Goal: Task Accomplishment & Management: Manage account settings

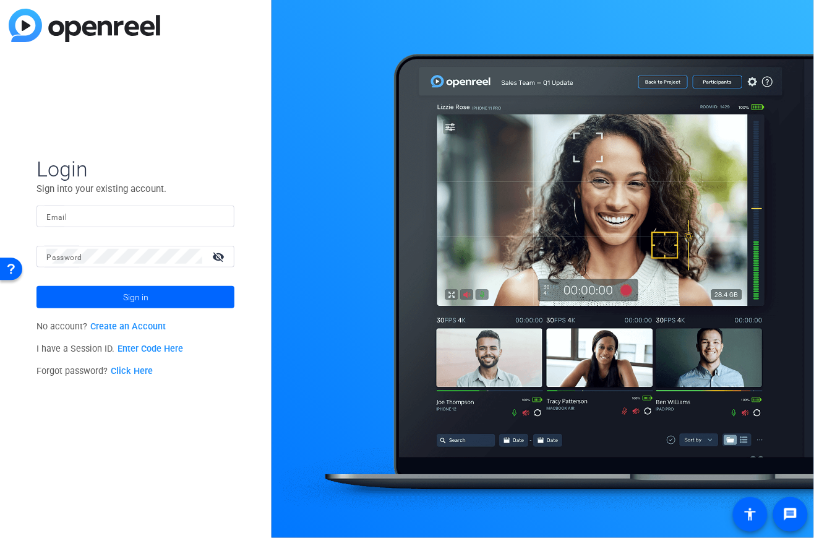
click at [67, 218] on input "Email" at bounding box center [135, 215] width 178 height 15
type input "[EMAIL_ADDRESS][DOMAIN_NAME]"
click at [80, 256] on mat-label "Password" at bounding box center [63, 257] width 35 height 9
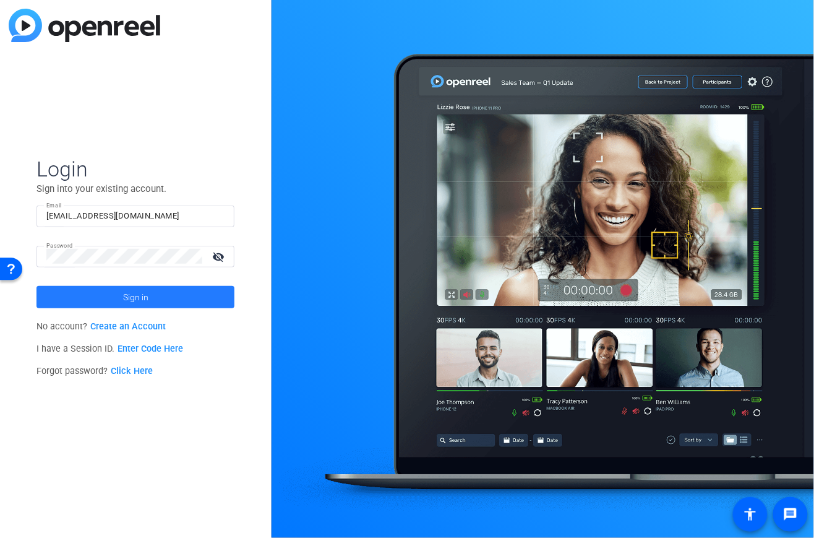
click at [176, 303] on span at bounding box center [136, 297] width 198 height 30
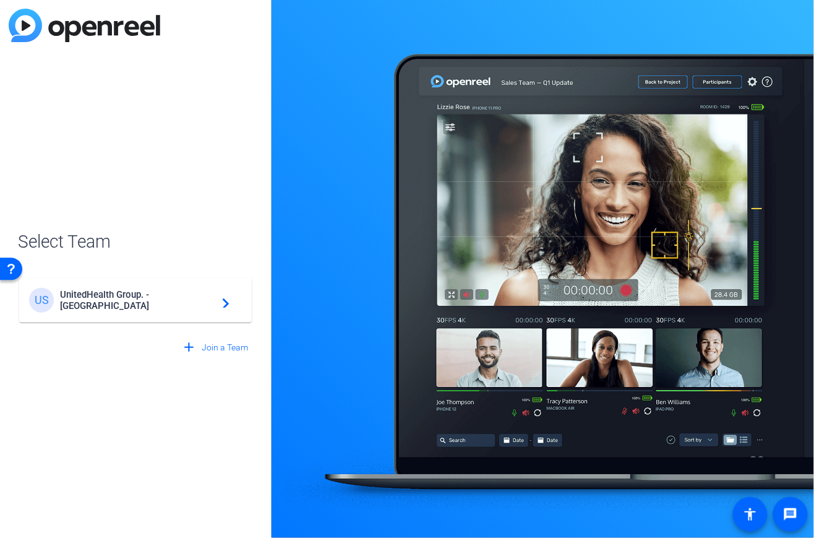
click at [139, 301] on span "UnitedHealth Group. - Tilt Studios" at bounding box center [137, 300] width 155 height 22
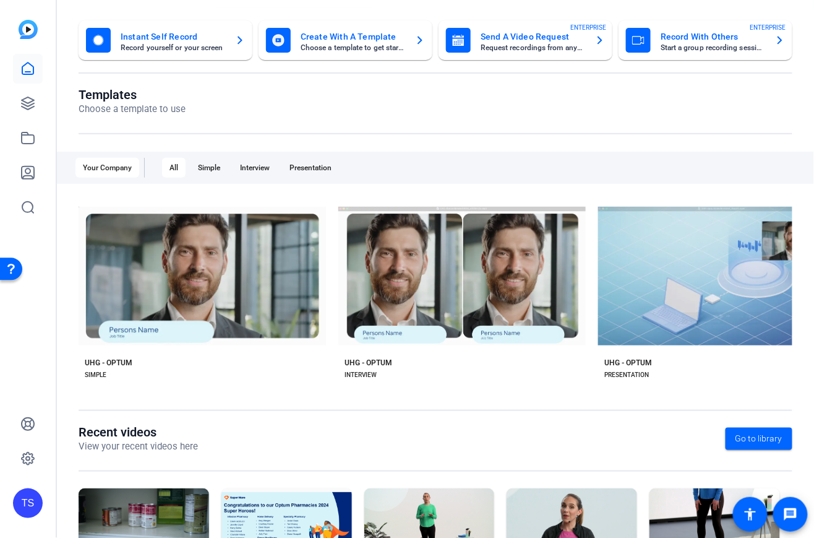
scroll to position [47, 0]
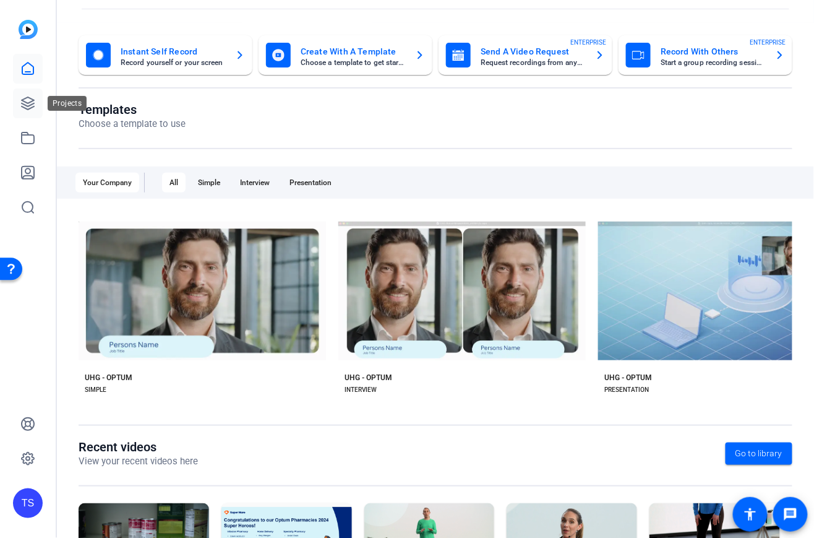
click at [26, 99] on icon at bounding box center [27, 103] width 15 height 15
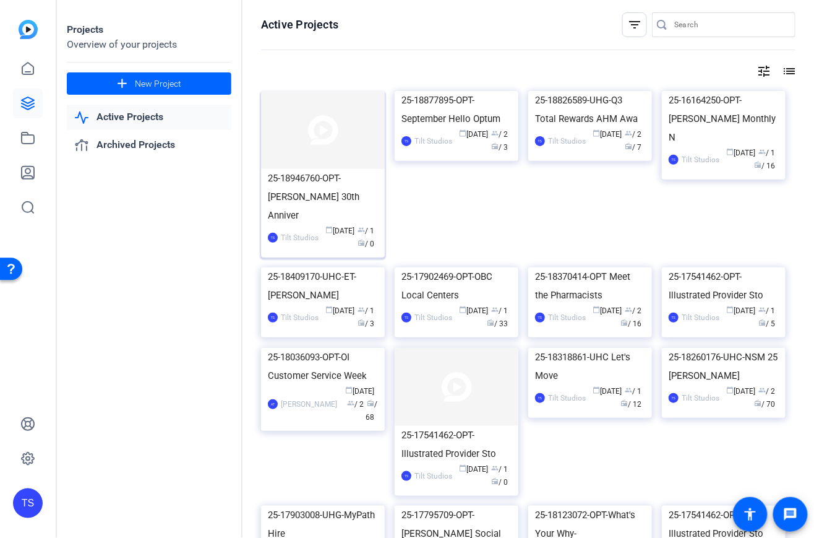
click at [311, 174] on div "25-18946760-OPT-Mary Murley 30th Anniver" at bounding box center [323, 197] width 110 height 56
